Goal: Task Accomplishment & Management: Manage account settings

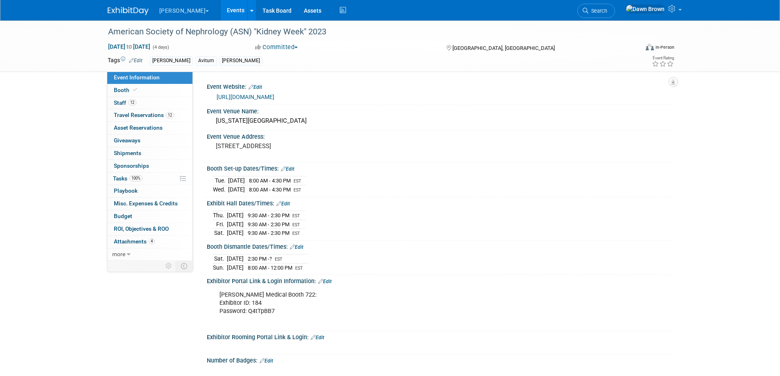
click at [221, 9] on link "Events" at bounding box center [236, 10] width 30 height 20
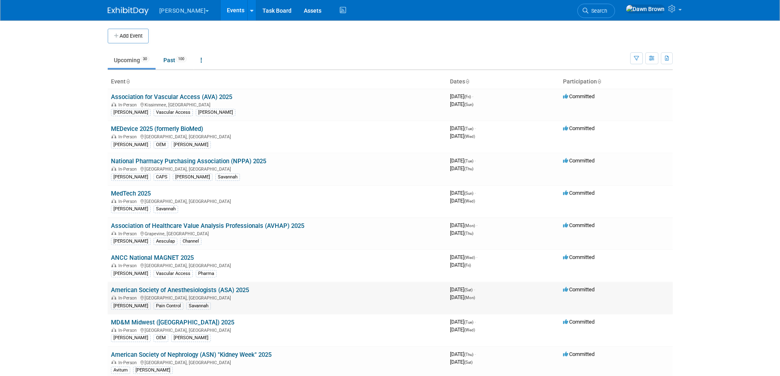
click at [225, 290] on link "American Society of Anesthesiologists (ASA) 2025" at bounding box center [180, 290] width 138 height 7
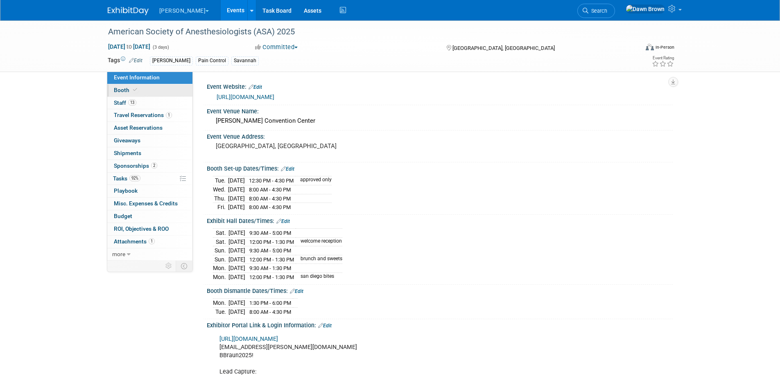
click at [123, 88] on span "Booth" at bounding box center [126, 90] width 25 height 7
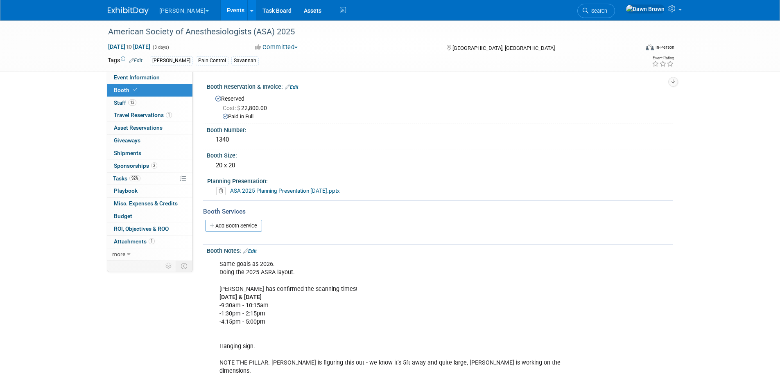
click at [221, 190] on icon at bounding box center [220, 191] width 9 height 8
click at [215, 223] on link "Yes" at bounding box center [213, 222] width 24 height 13
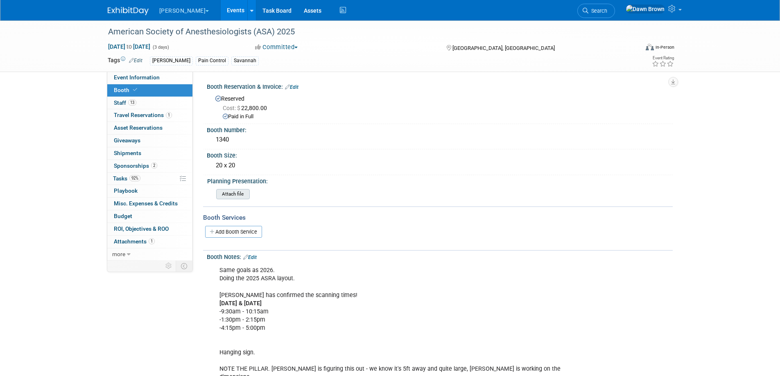
click at [227, 192] on input "file" at bounding box center [193, 194] width 111 height 9
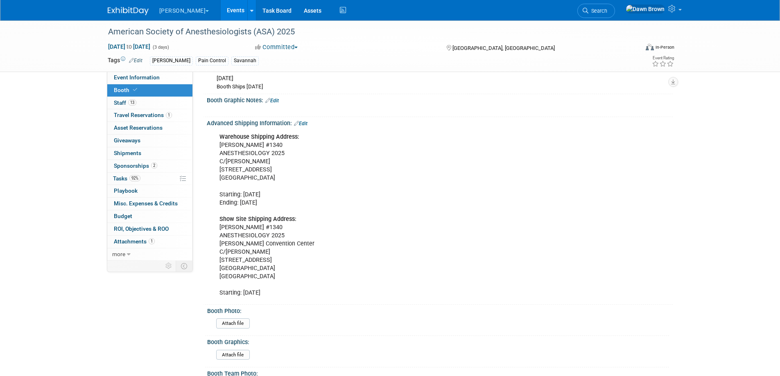
scroll to position [869, 0]
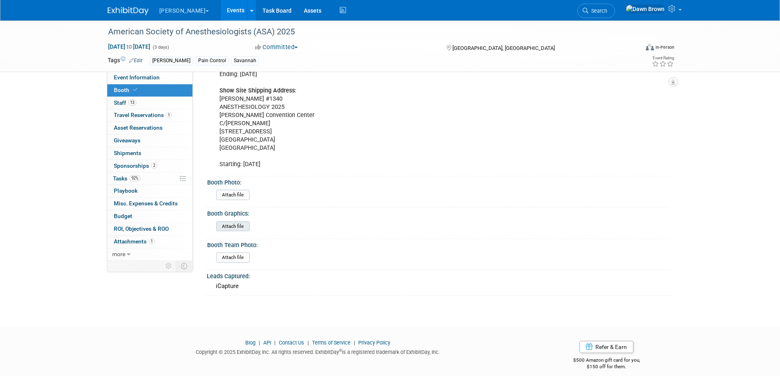
click at [232, 222] on input "file" at bounding box center [193, 226] width 111 height 9
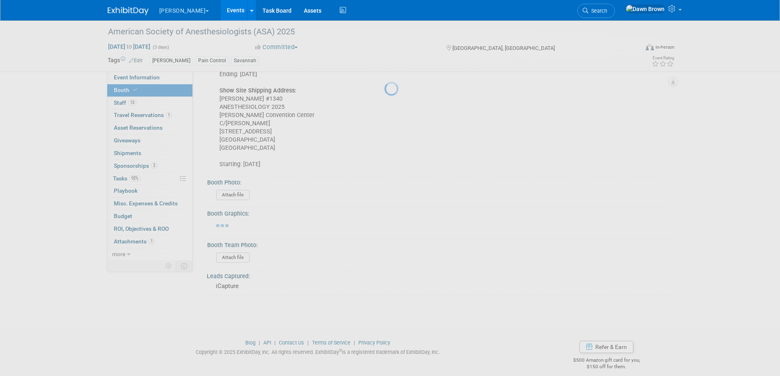
scroll to position [863, 0]
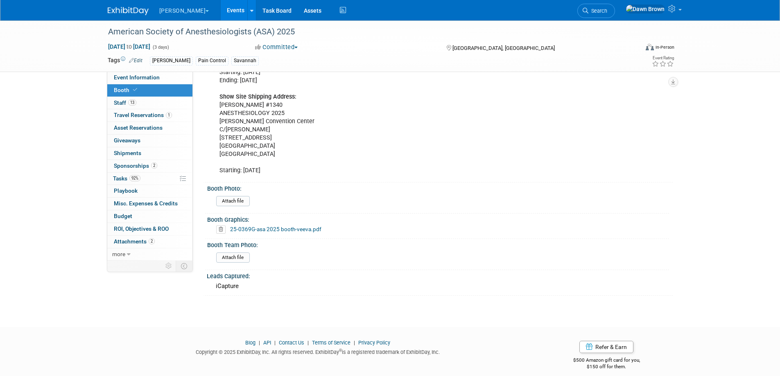
click at [221, 6] on link "Events" at bounding box center [236, 10] width 30 height 20
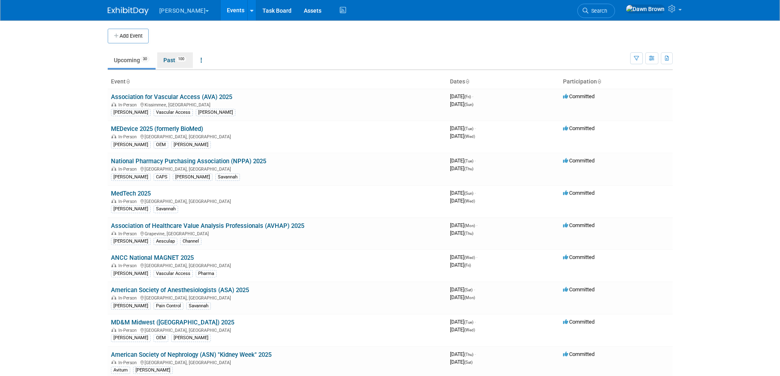
drag, startPoint x: 169, startPoint y: 62, endPoint x: 174, endPoint y: 65, distance: 5.5
click at [169, 62] on link "Past 100" at bounding box center [175, 60] width 36 height 16
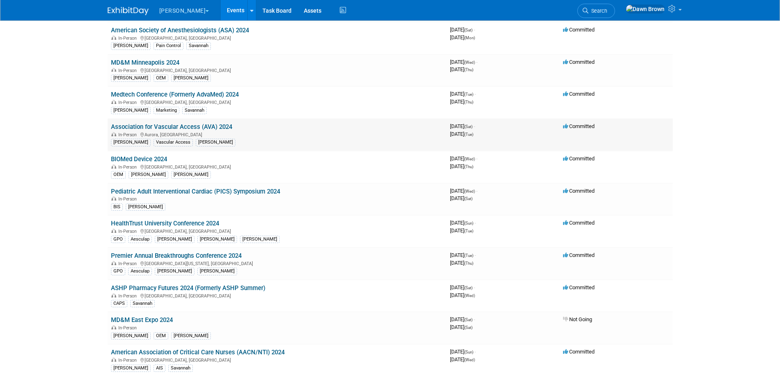
scroll to position [922, 0]
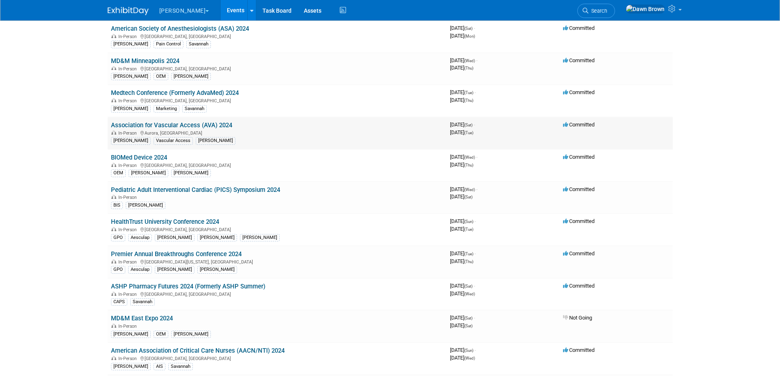
click at [209, 126] on link "Association for Vascular Access (AVA) 2024" at bounding box center [171, 125] width 121 height 7
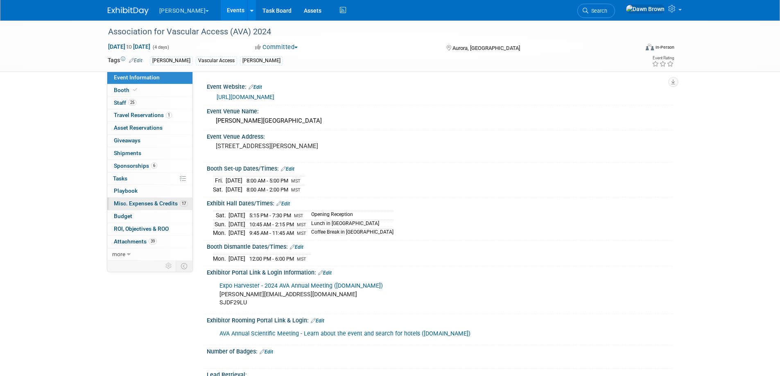
click at [161, 203] on span "Misc. Expenses & Credits 17" at bounding box center [151, 203] width 74 height 7
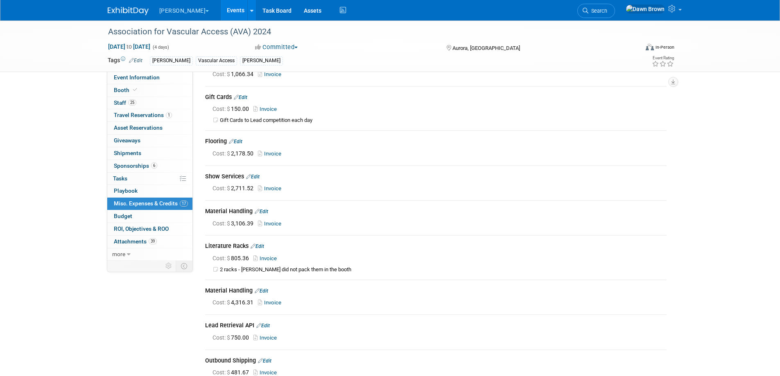
scroll to position [306, 0]
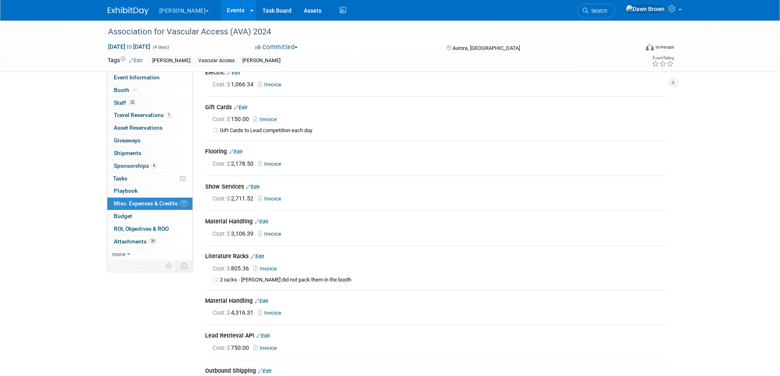
click at [267, 310] on link "Invoice" at bounding box center [271, 313] width 27 height 6
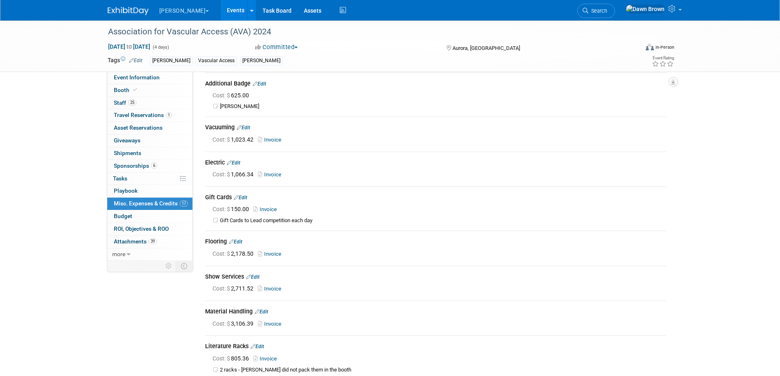
scroll to position [225, 0]
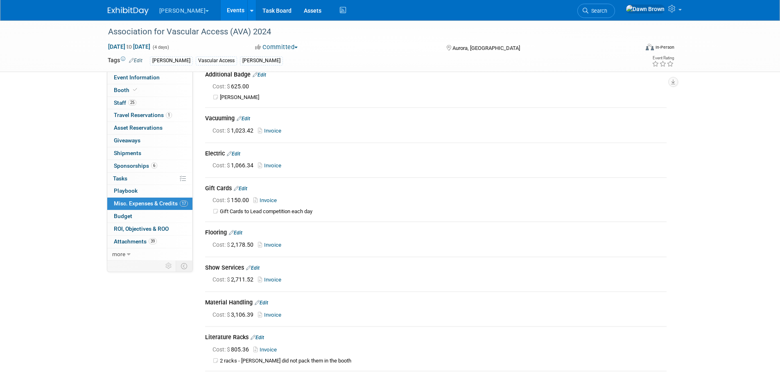
click at [274, 277] on link "Invoice" at bounding box center [271, 280] width 27 height 6
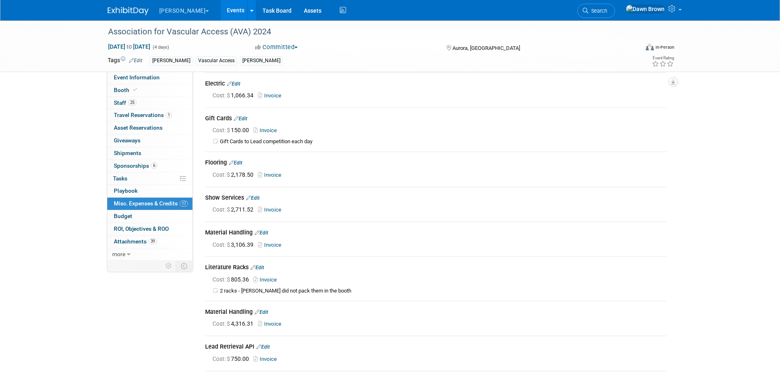
scroll to position [297, 0]
click at [280, 240] on link "Invoice" at bounding box center [271, 243] width 27 height 6
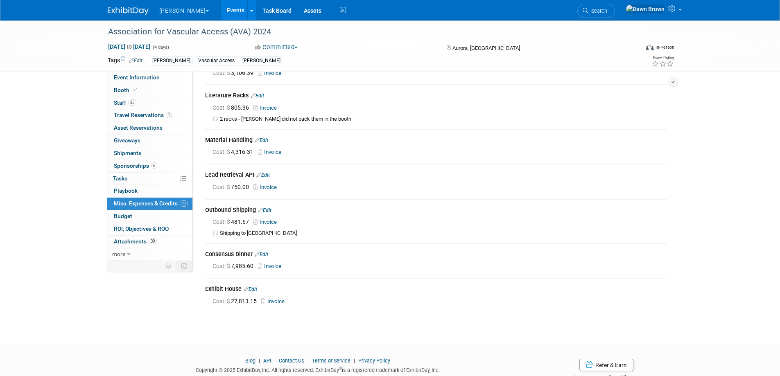
scroll to position [480, 0]
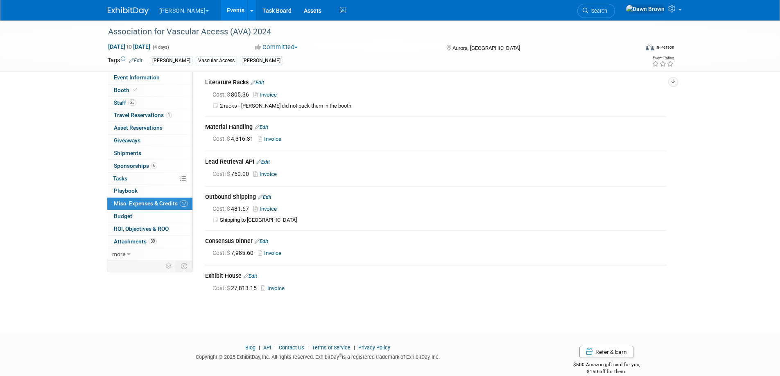
click at [275, 286] on link "Invoice" at bounding box center [274, 289] width 27 height 6
click at [603, 249] on td "Consensus Dinner Edit Cost: $ 7,985.60 Invoice" at bounding box center [436, 248] width 462 height 34
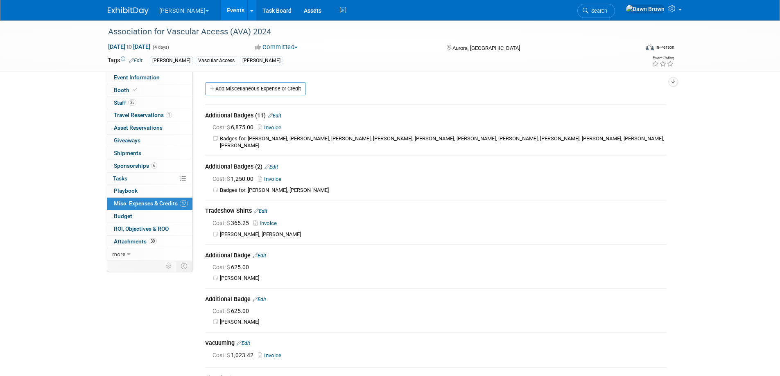
scroll to position [0, 0]
click at [221, 9] on link "Events" at bounding box center [236, 10] width 30 height 20
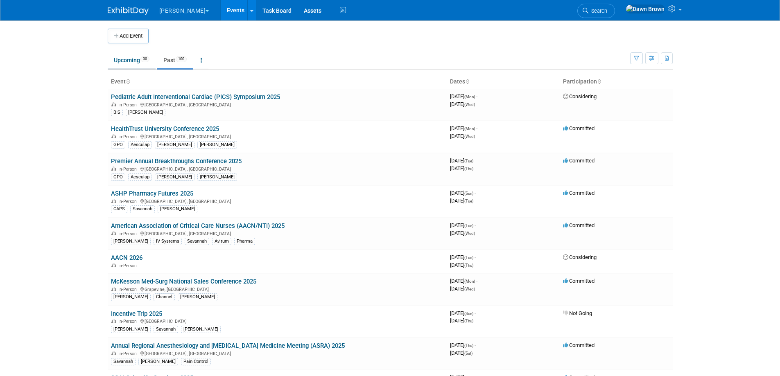
click at [125, 59] on link "Upcoming 30" at bounding box center [132, 60] width 48 height 16
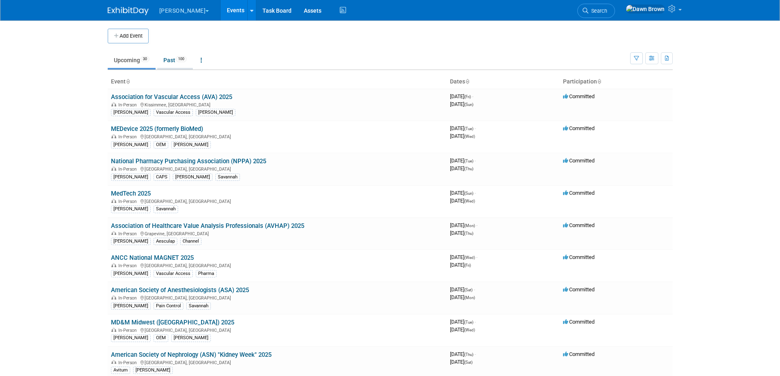
click at [176, 59] on link "Past 100" at bounding box center [175, 60] width 36 height 16
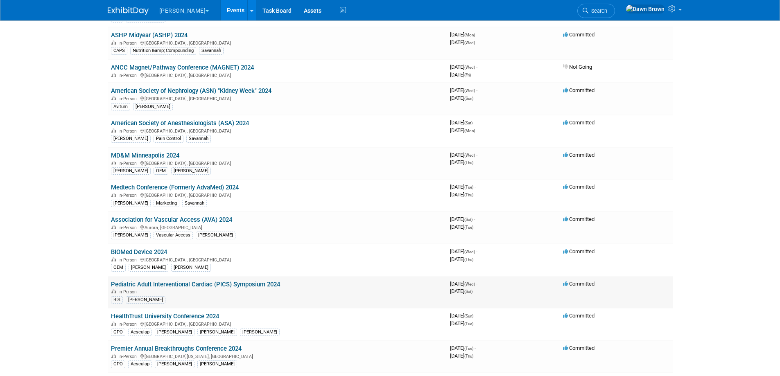
scroll to position [829, 0]
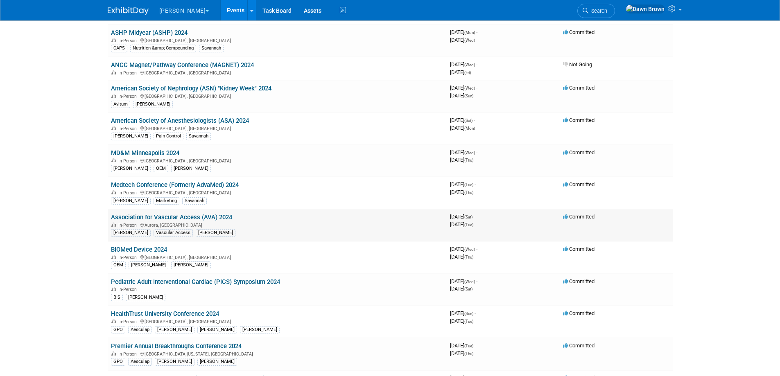
click at [220, 215] on link "Association for Vascular Access (AVA) 2024" at bounding box center [171, 217] width 121 height 7
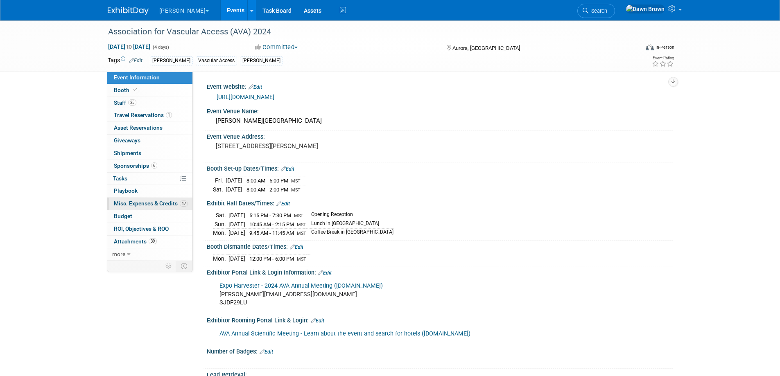
click at [155, 203] on span "Misc. Expenses & Credits 17" at bounding box center [151, 203] width 74 height 7
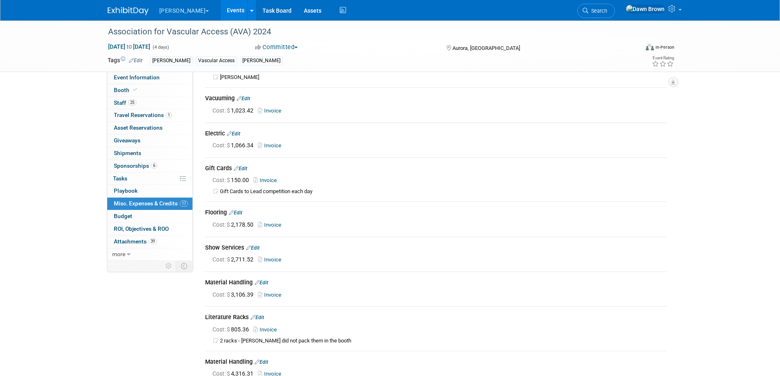
scroll to position [246, 0]
click at [249, 245] on icon at bounding box center [248, 247] width 5 height 5
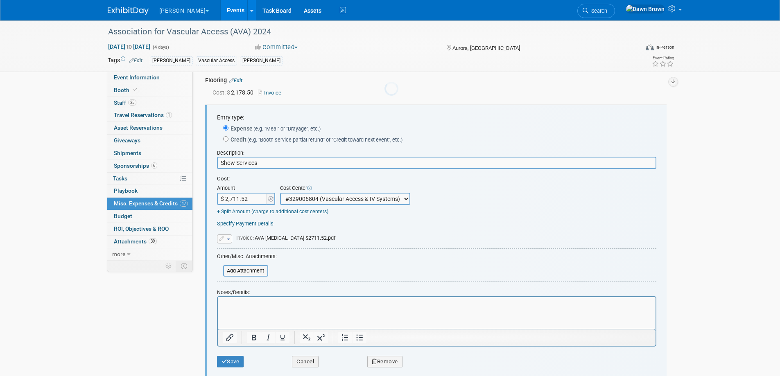
scroll to position [380, 0]
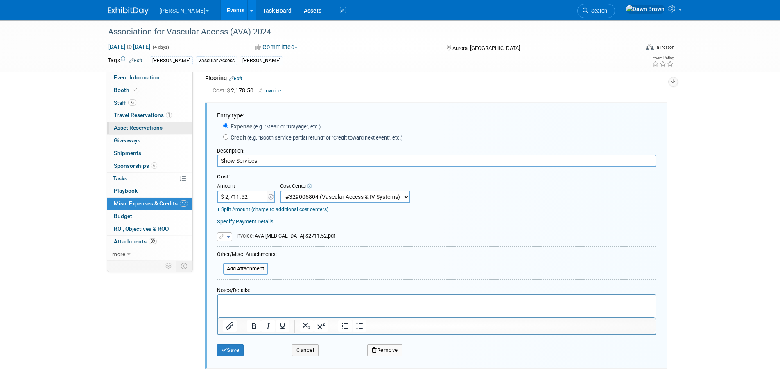
drag, startPoint x: 284, startPoint y: 151, endPoint x: 166, endPoint y: 130, distance: 119.8
click at [166, 130] on div "Event Information Event Info Booth Booth 25 Staff 25 Staff 1 Travel Reservation…" at bounding box center [391, 137] width 578 height 992
type input "Rigging"
click at [231, 345] on button "Save" at bounding box center [230, 350] width 27 height 11
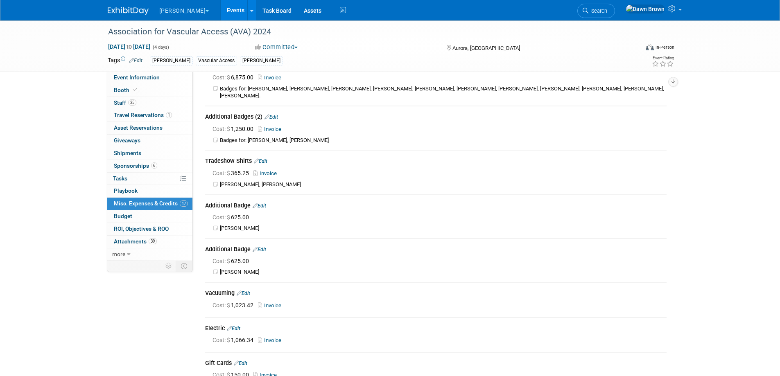
scroll to position [0, 0]
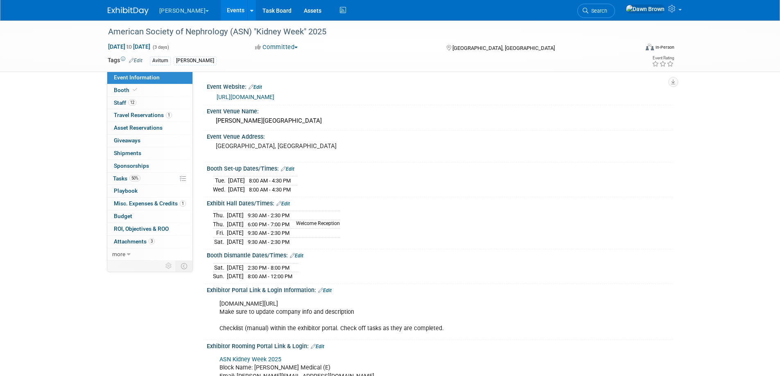
click at [221, 4] on link "Events" at bounding box center [236, 10] width 30 height 20
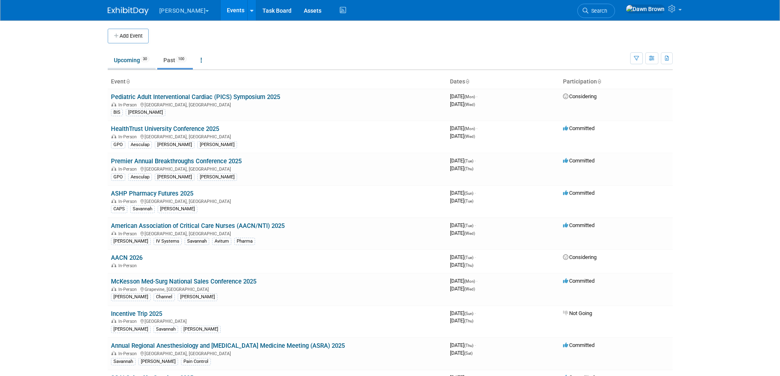
click at [135, 59] on link "Upcoming 30" at bounding box center [132, 60] width 48 height 16
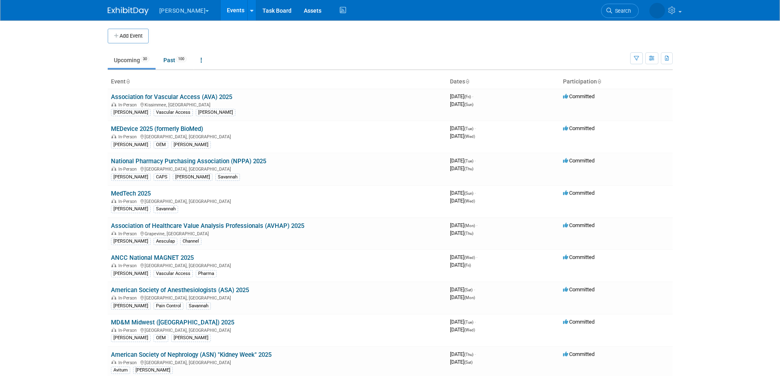
click at [220, 96] on link "Association for Vascular Access (AVA) 2025" at bounding box center [171, 96] width 121 height 7
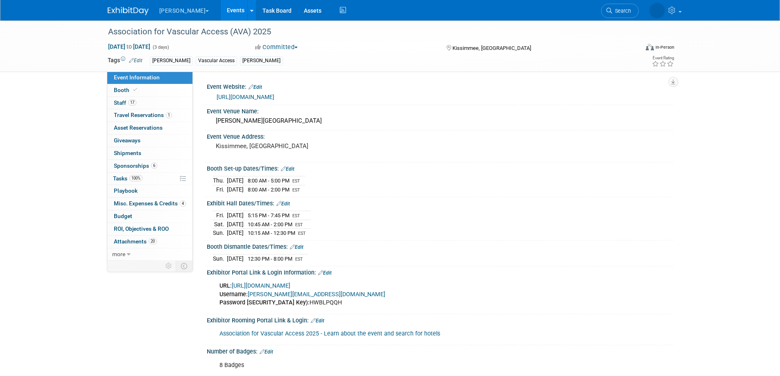
click at [221, 12] on link "Events" at bounding box center [236, 10] width 30 height 20
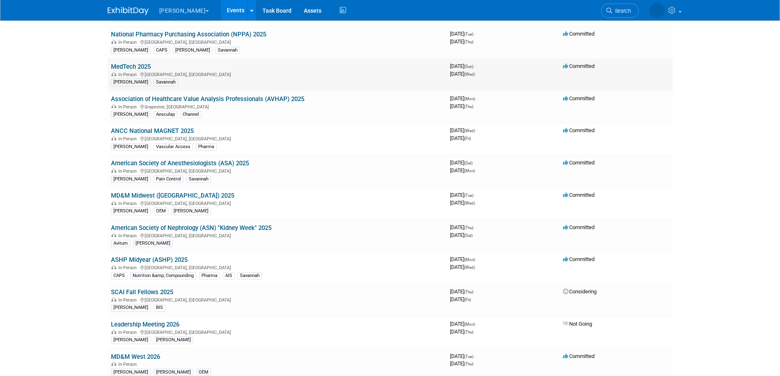
scroll to position [133, 0]
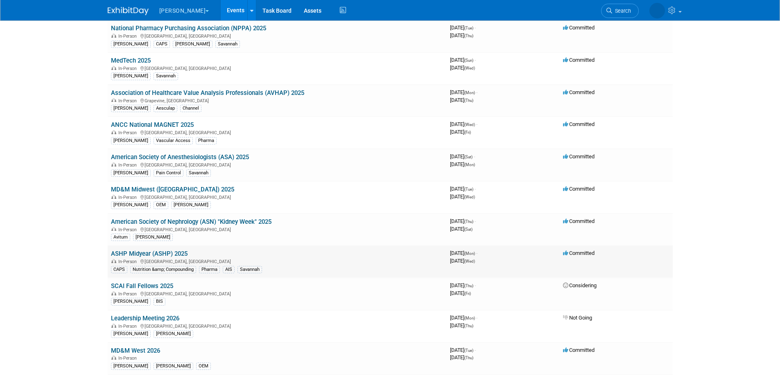
click at [172, 254] on link "ASHP Midyear (ASHP) 2025" at bounding box center [149, 253] width 77 height 7
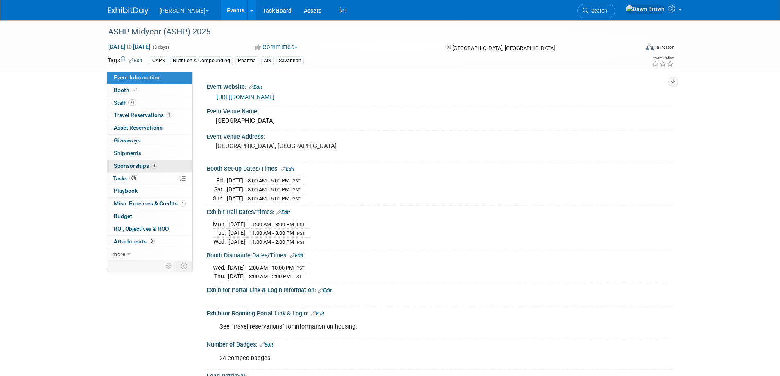
click at [131, 164] on span "Sponsorships 4" at bounding box center [135, 166] width 43 height 7
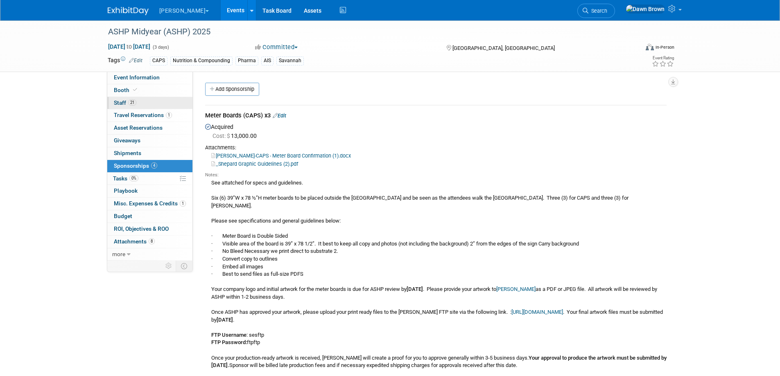
click at [122, 99] on link "21 Staff 21" at bounding box center [149, 103] width 85 height 12
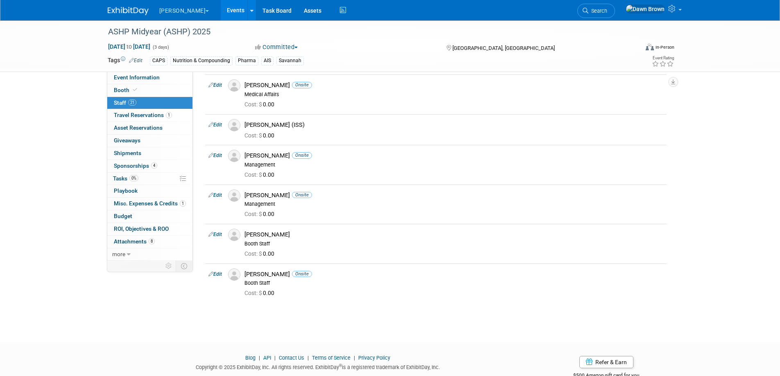
scroll to position [594, 0]
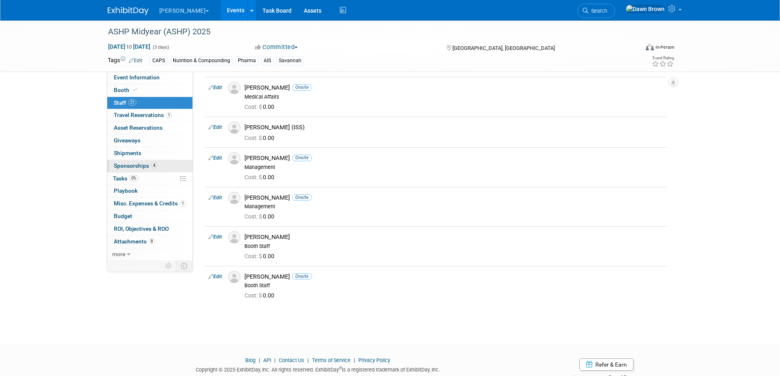
click at [127, 165] on span "Sponsorships 4" at bounding box center [135, 166] width 43 height 7
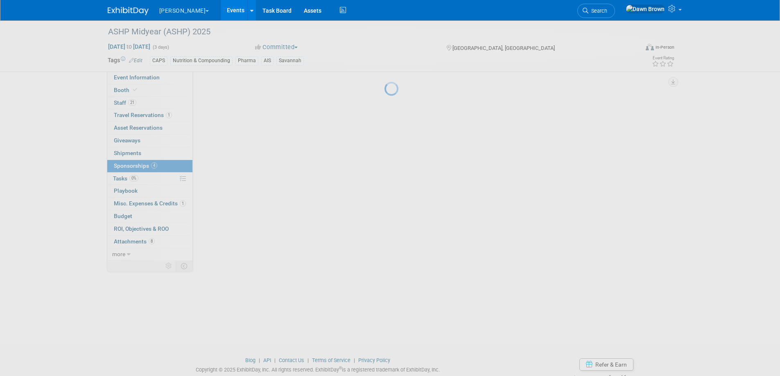
scroll to position [0, 0]
